Goal: Check status: Check status

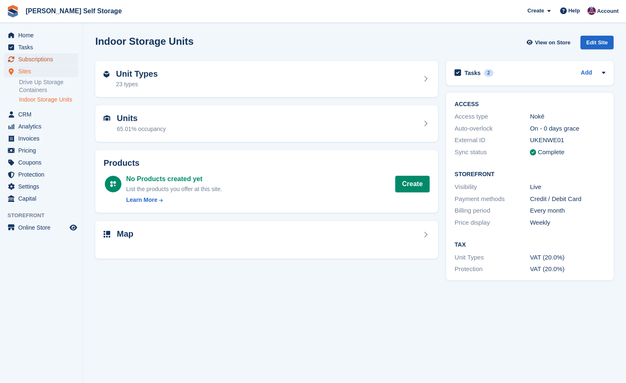
click at [30, 57] on span "Subscriptions" at bounding box center [43, 59] width 50 height 12
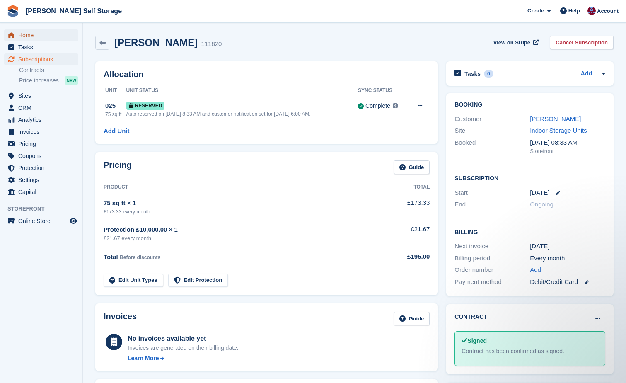
click at [19, 35] on span "Home" at bounding box center [43, 35] width 50 height 12
